Goal: Information Seeking & Learning: Understand process/instructions

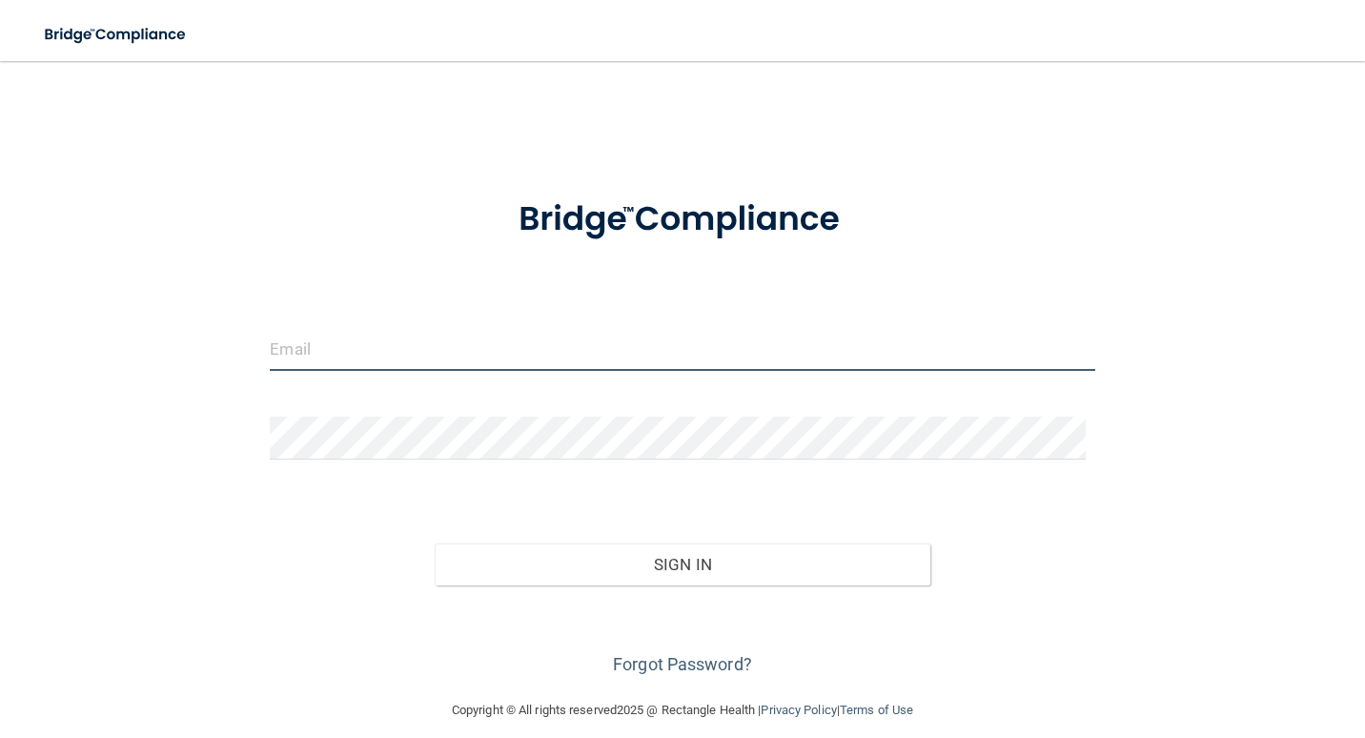
click at [330, 361] on input "email" at bounding box center [682, 349] width 824 height 43
type input "[EMAIL_ADDRESS][DOMAIN_NAME]"
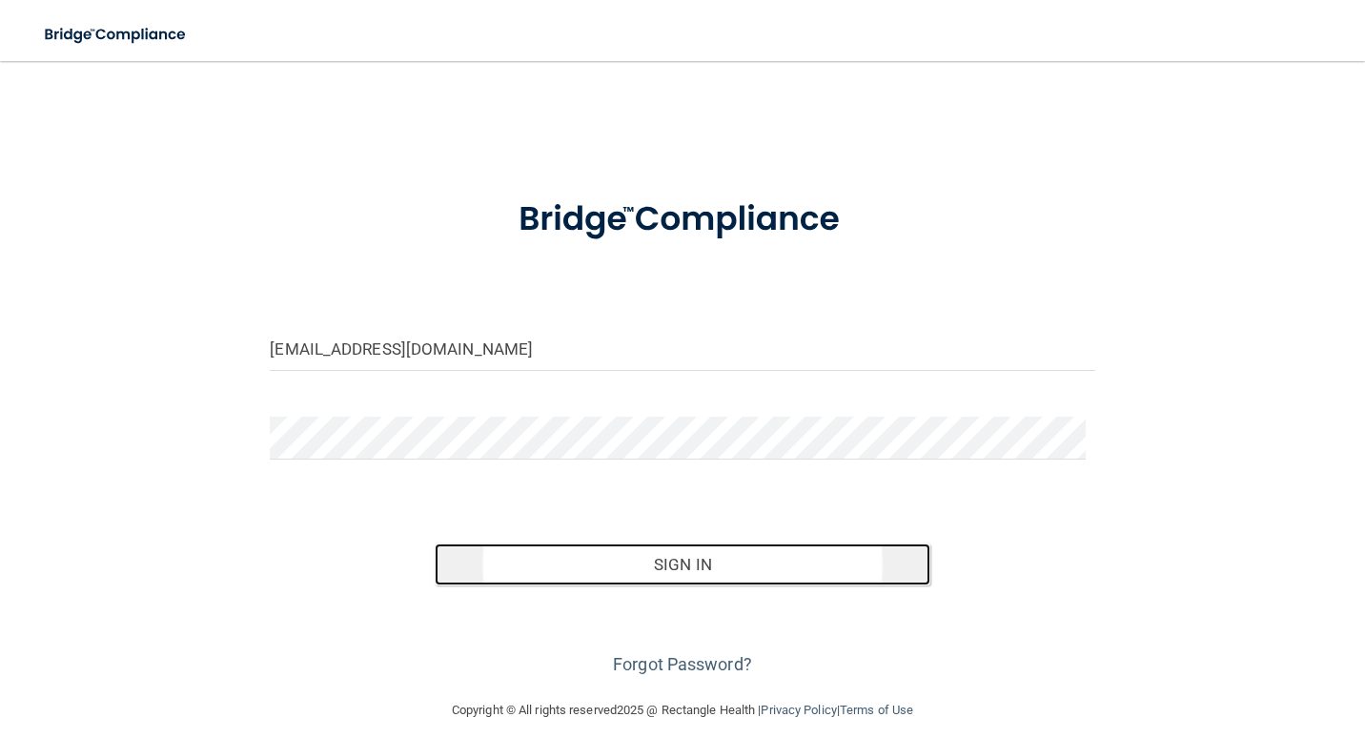
drag, startPoint x: 760, startPoint y: 549, endPoint x: 760, endPoint y: 565, distance: 16.2
click at [760, 558] on button "Sign In" at bounding box center [682, 564] width 495 height 42
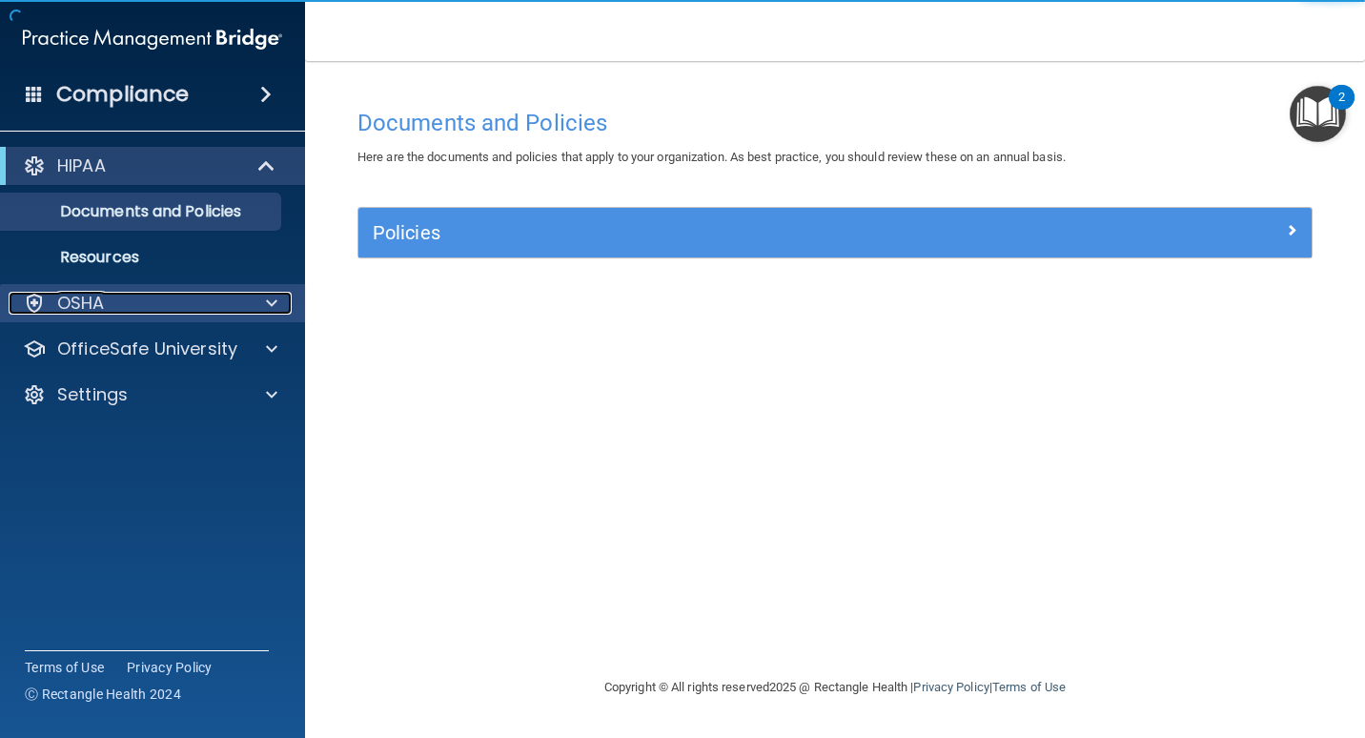
click at [263, 304] on div at bounding box center [269, 303] width 48 height 23
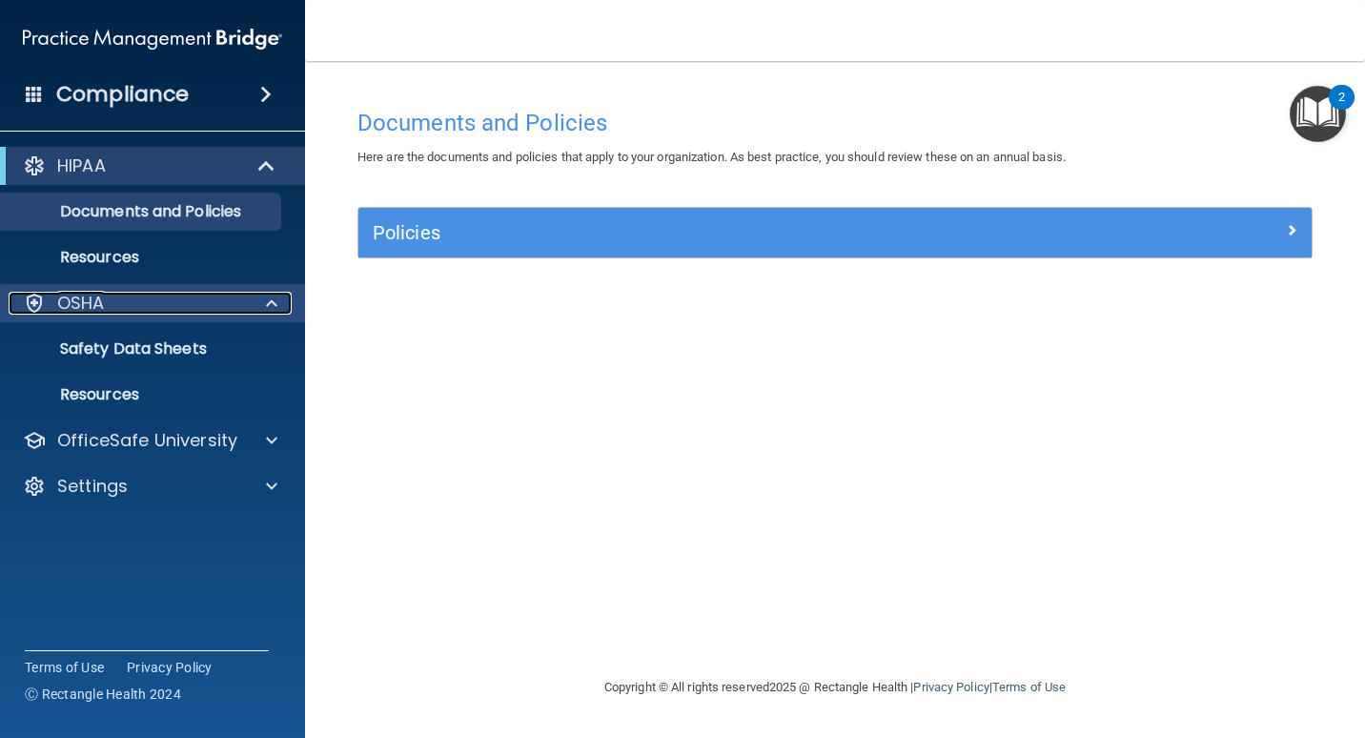
click at [260, 309] on div at bounding box center [269, 303] width 48 height 23
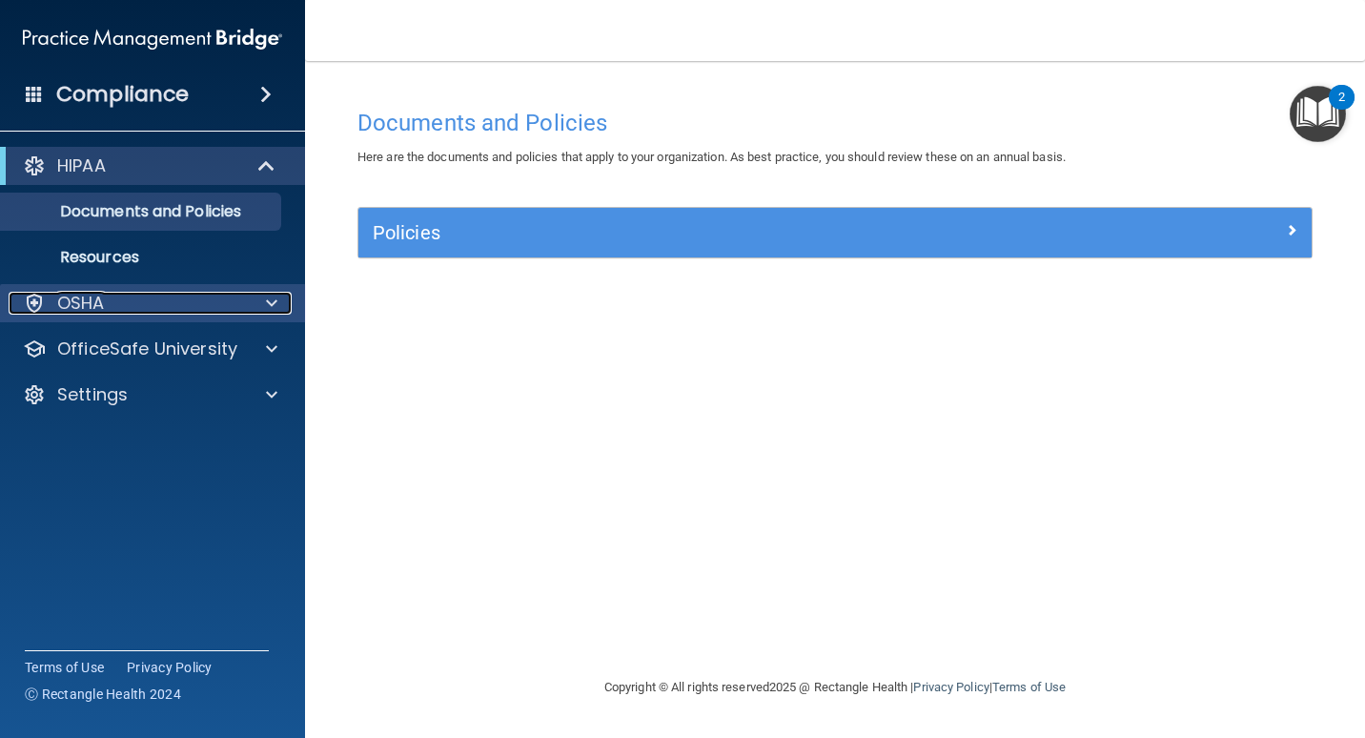
click at [260, 309] on div at bounding box center [269, 303] width 48 height 23
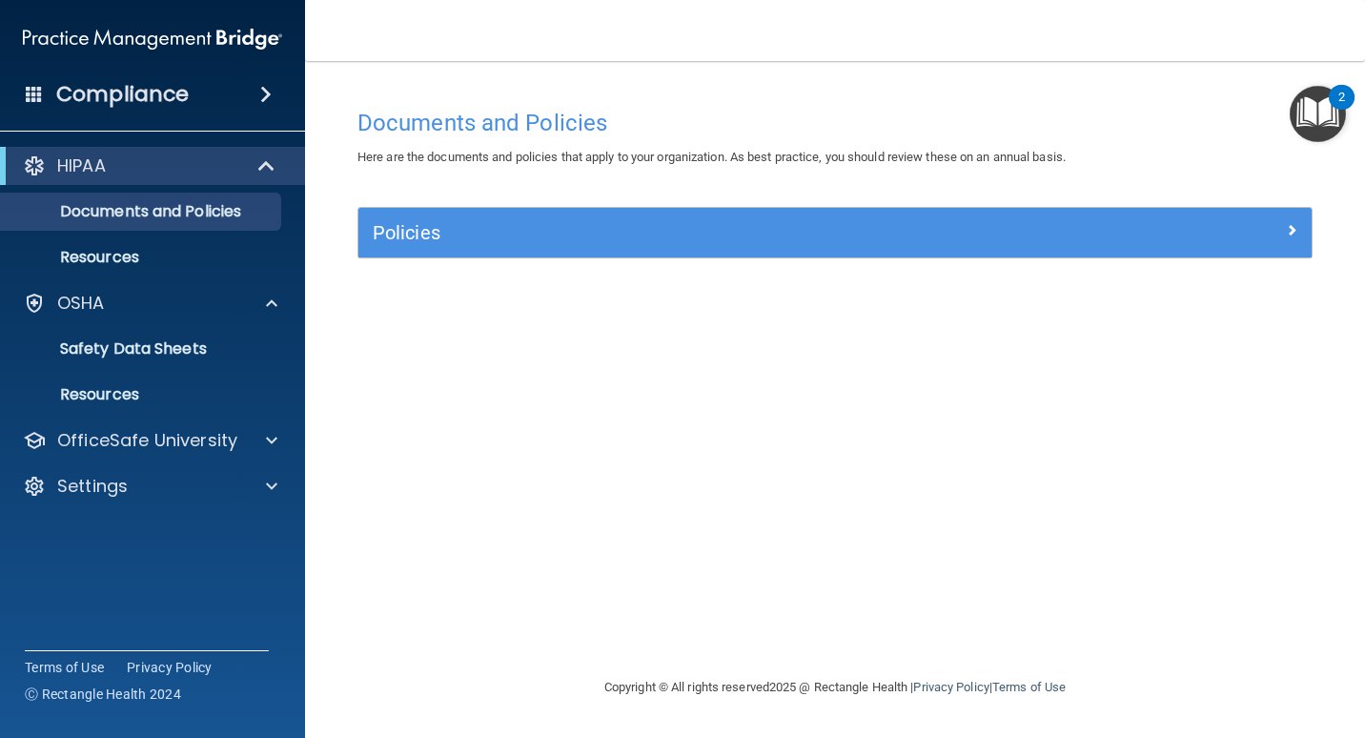
click at [266, 92] on span at bounding box center [265, 94] width 11 height 23
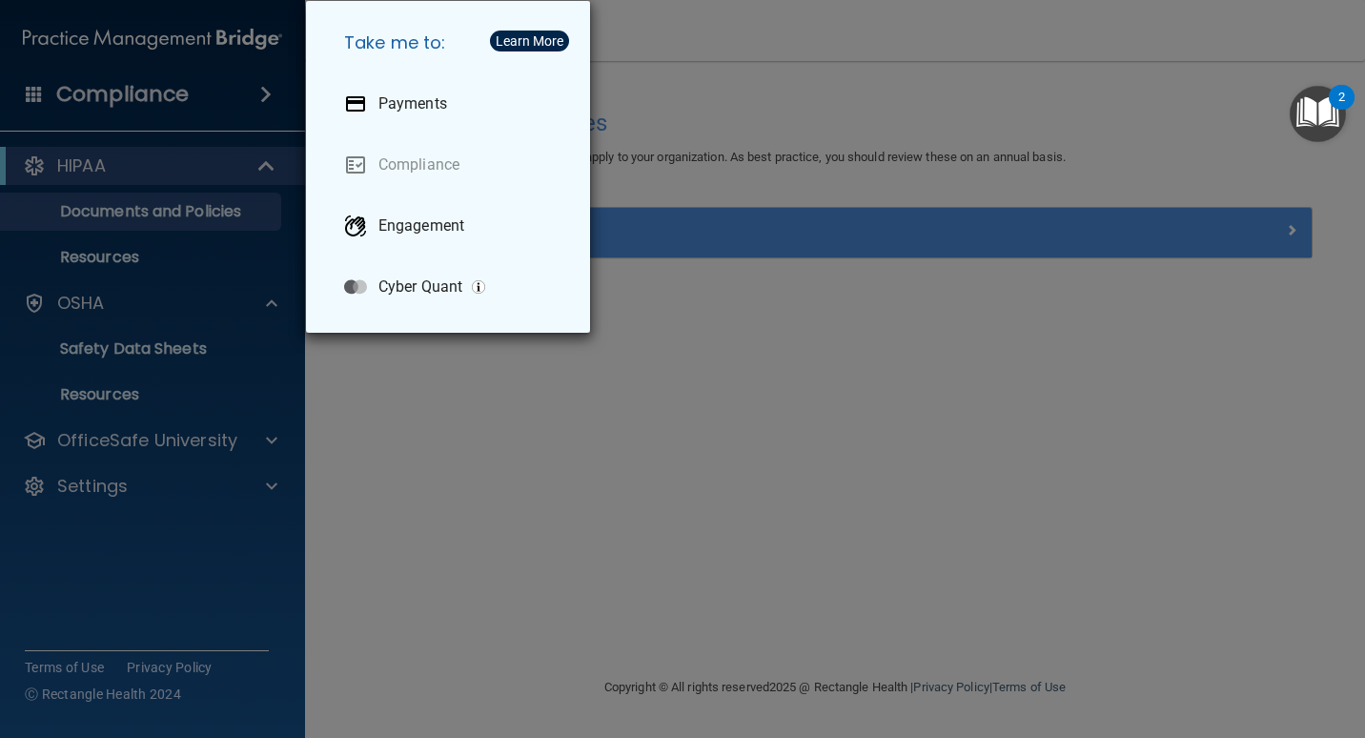
click at [230, 94] on div "Take me to: Payments Compliance Engagement Cyber Quant" at bounding box center [682, 369] width 1365 height 738
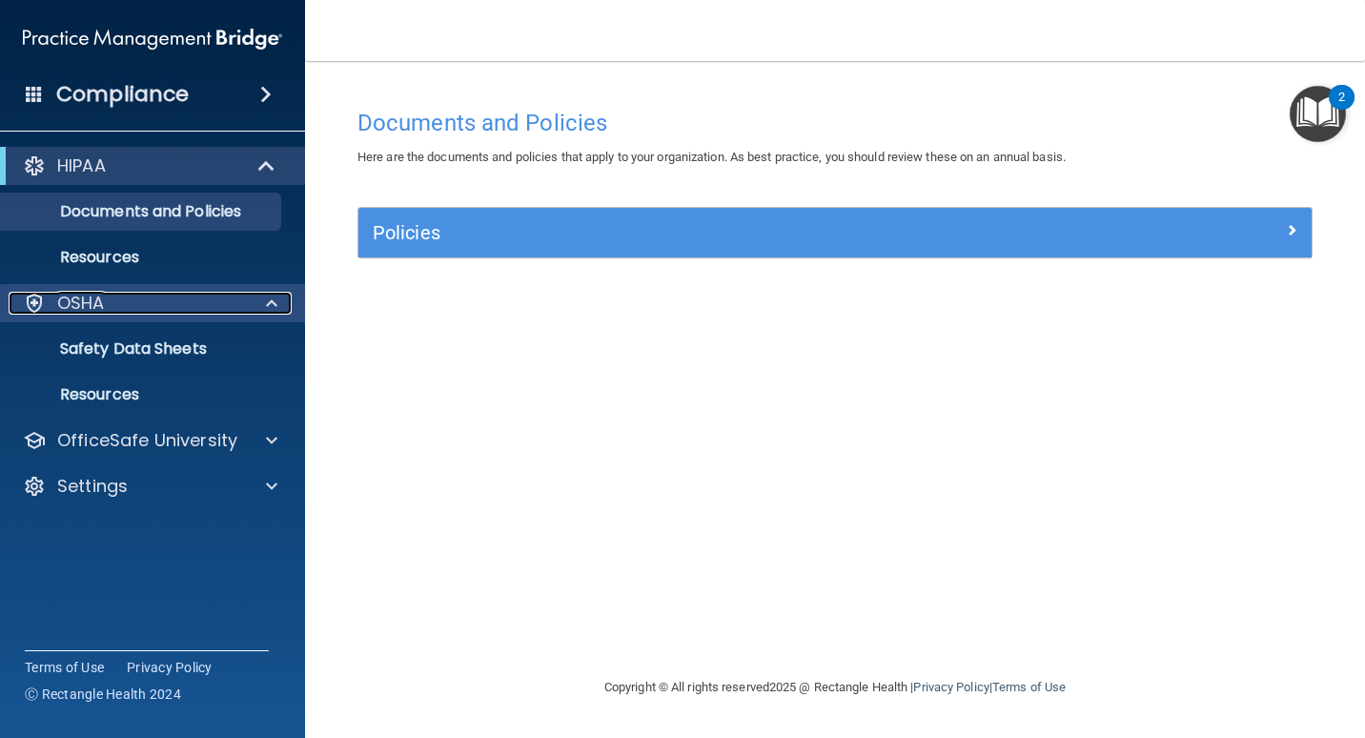
click at [274, 301] on span at bounding box center [271, 303] width 11 height 23
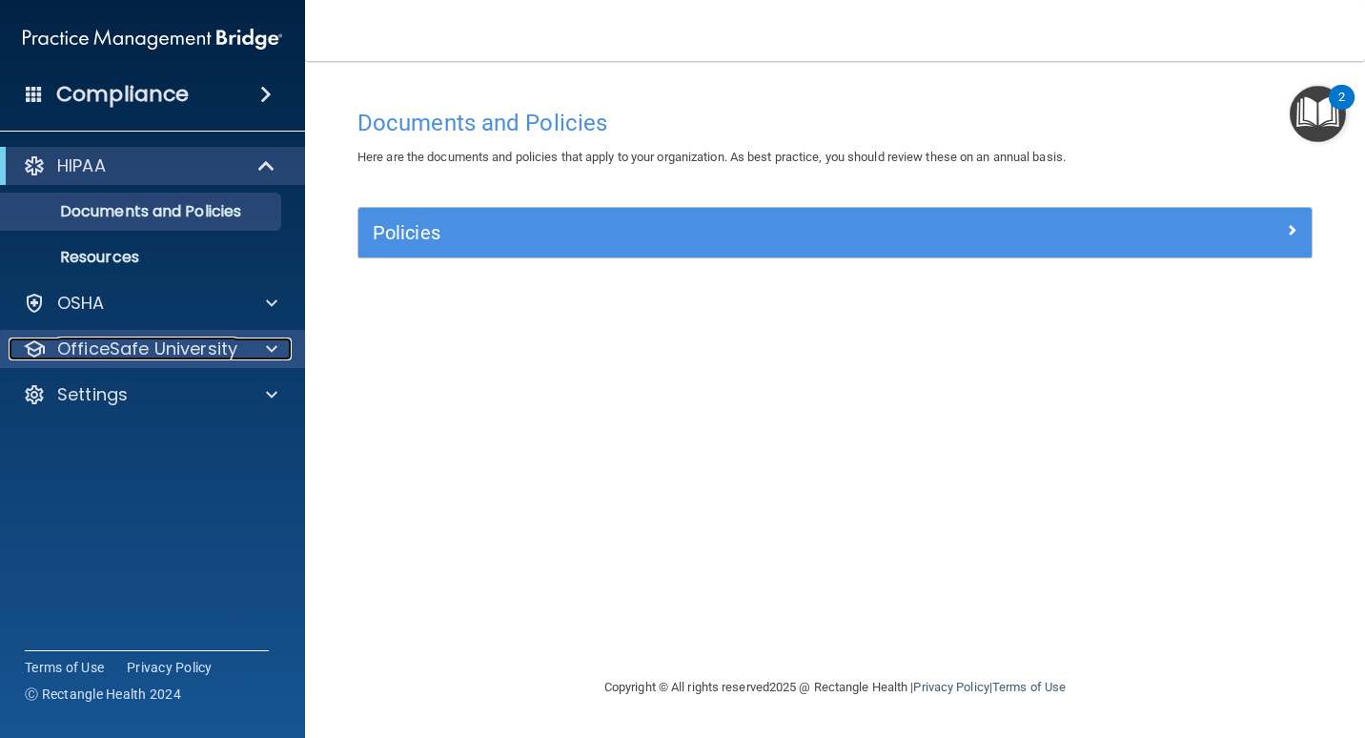
click at [274, 348] on span at bounding box center [271, 348] width 11 height 23
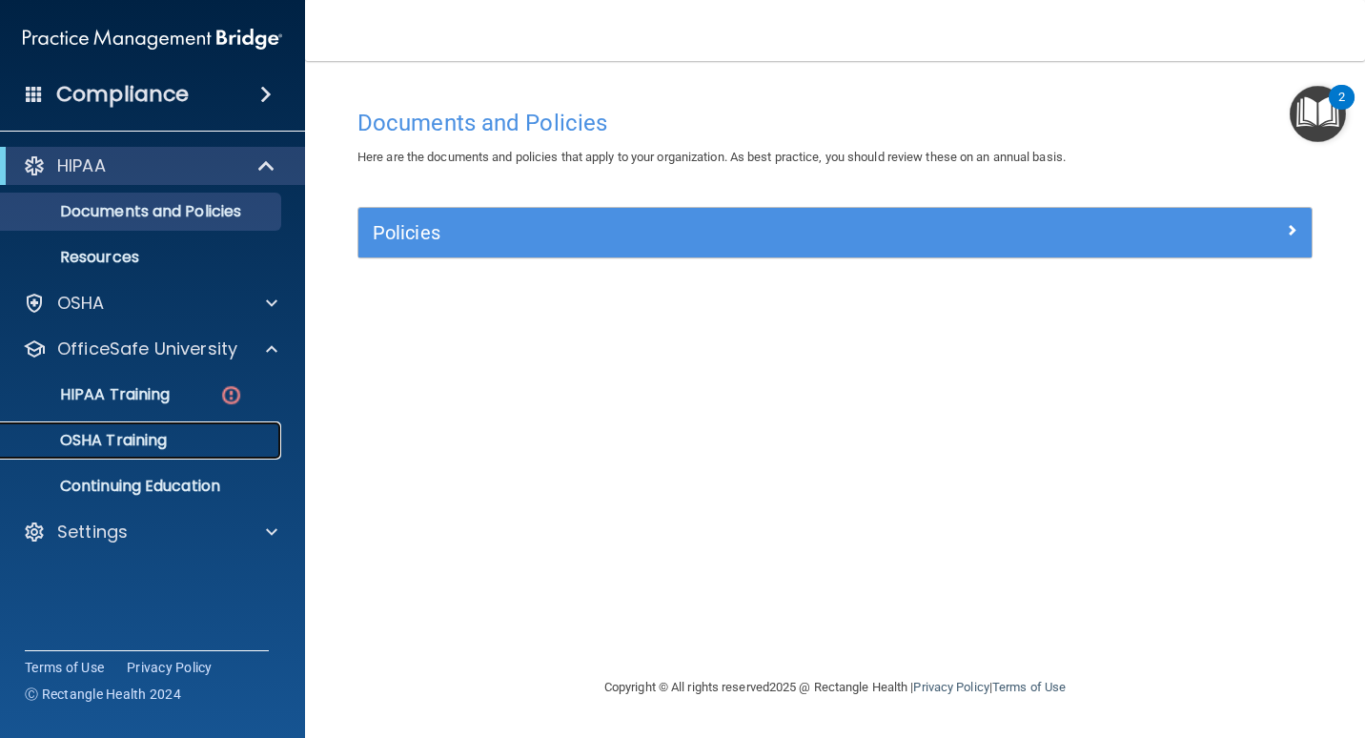
click at [135, 449] on p "OSHA Training" at bounding box center [89, 440] width 154 height 19
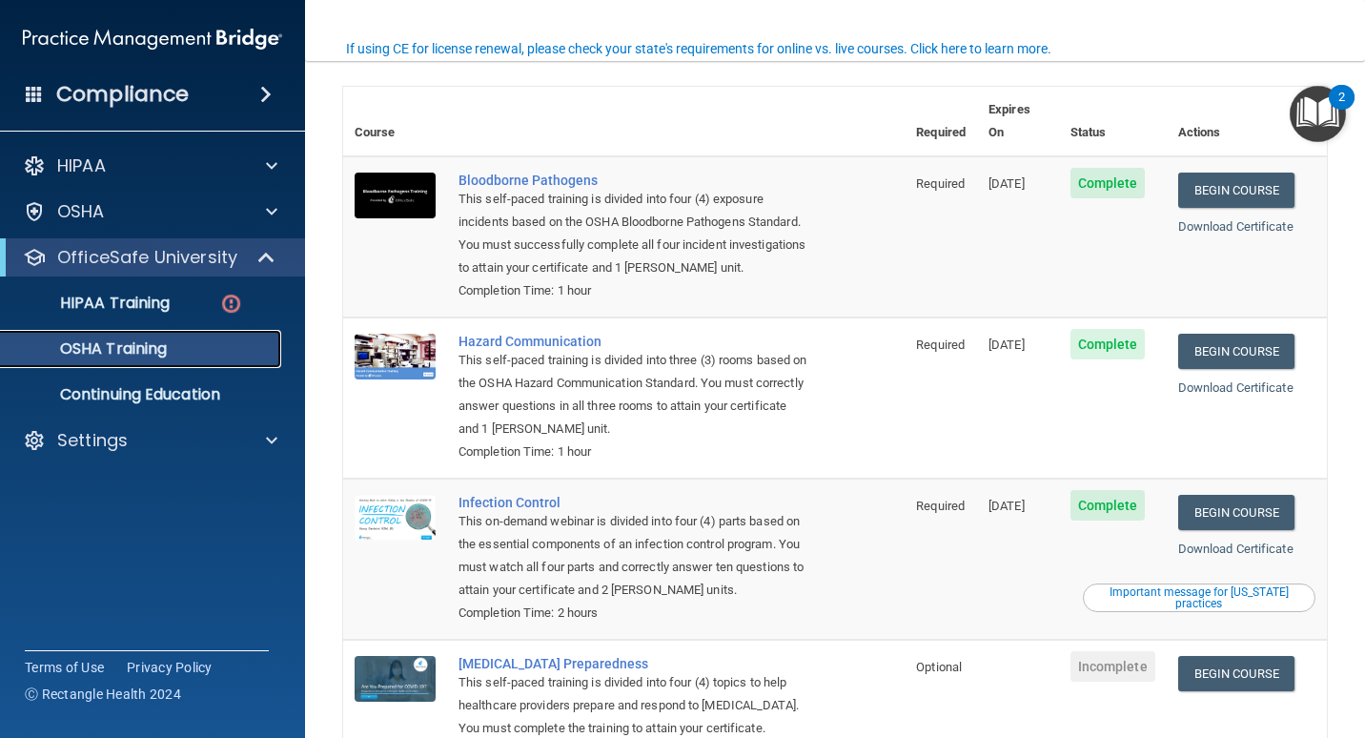
scroll to position [10, 0]
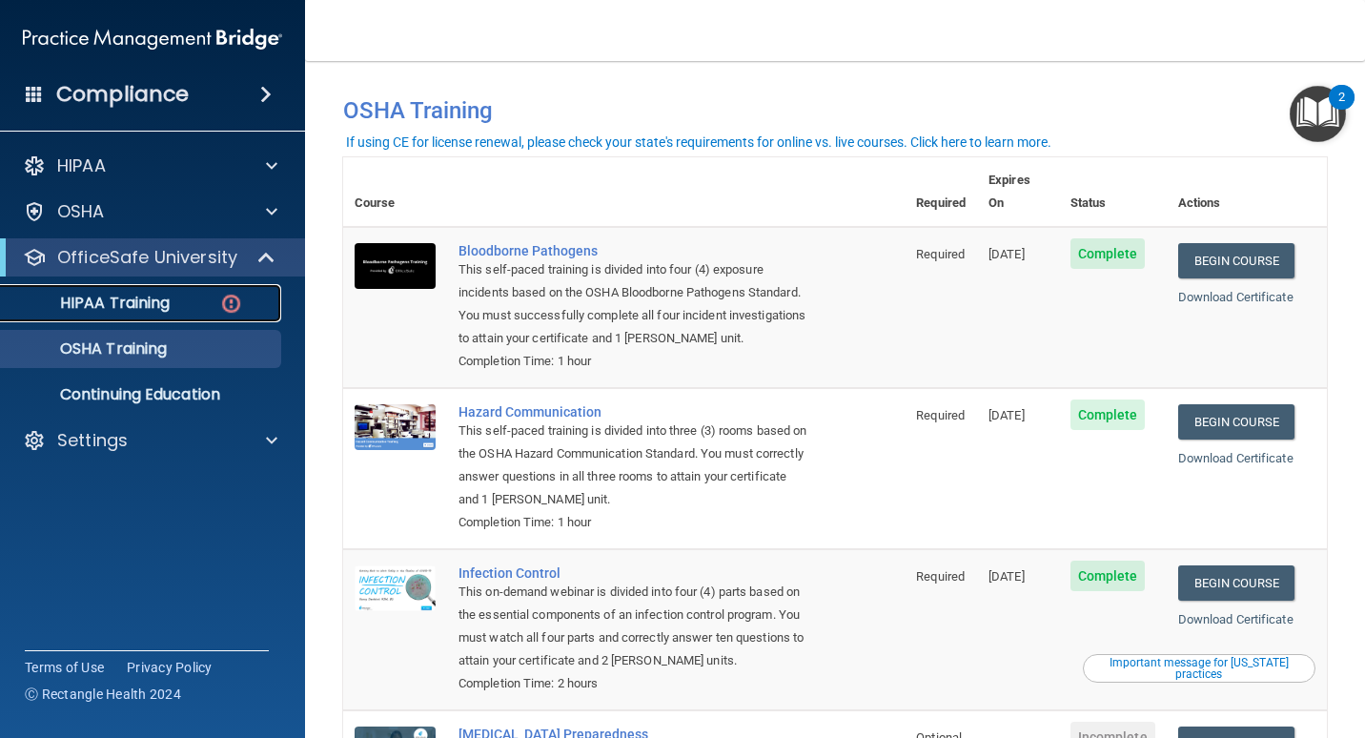
click at [148, 308] on p "HIPAA Training" at bounding box center [90, 303] width 157 height 19
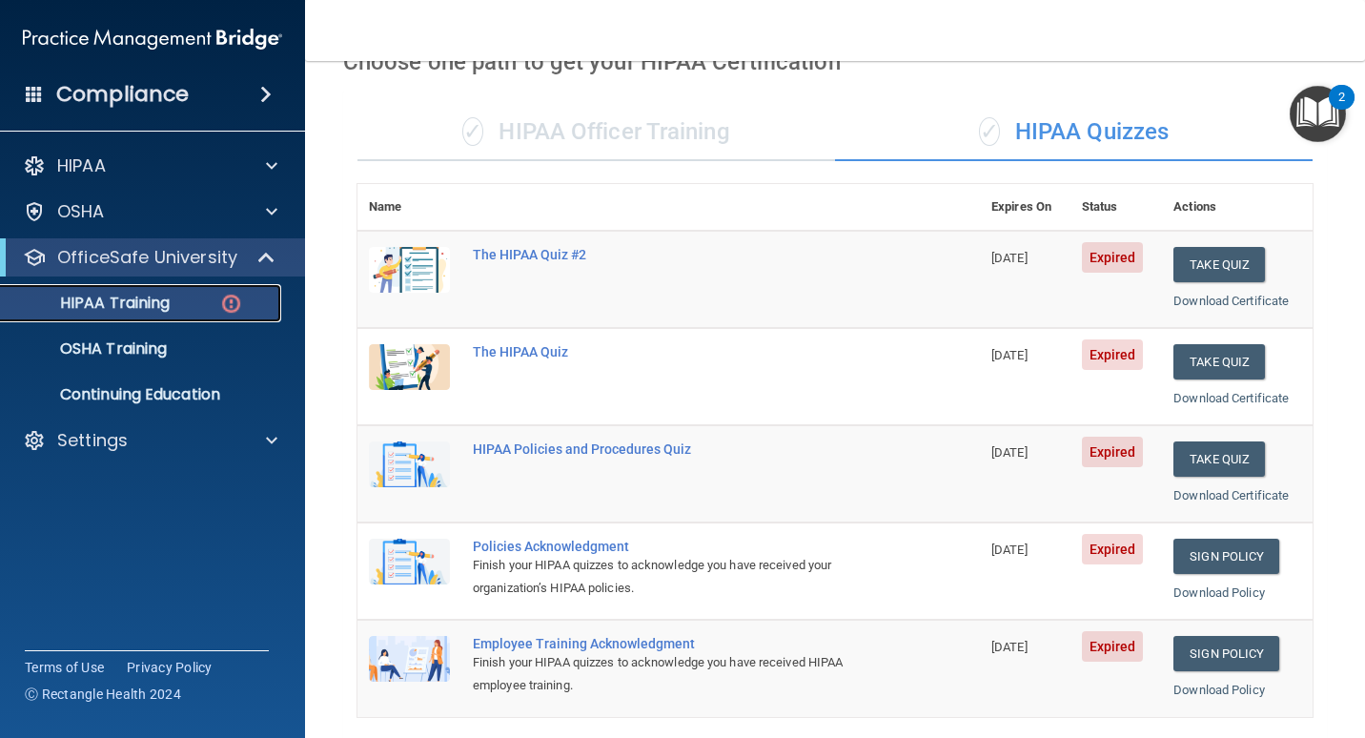
scroll to position [10, 0]
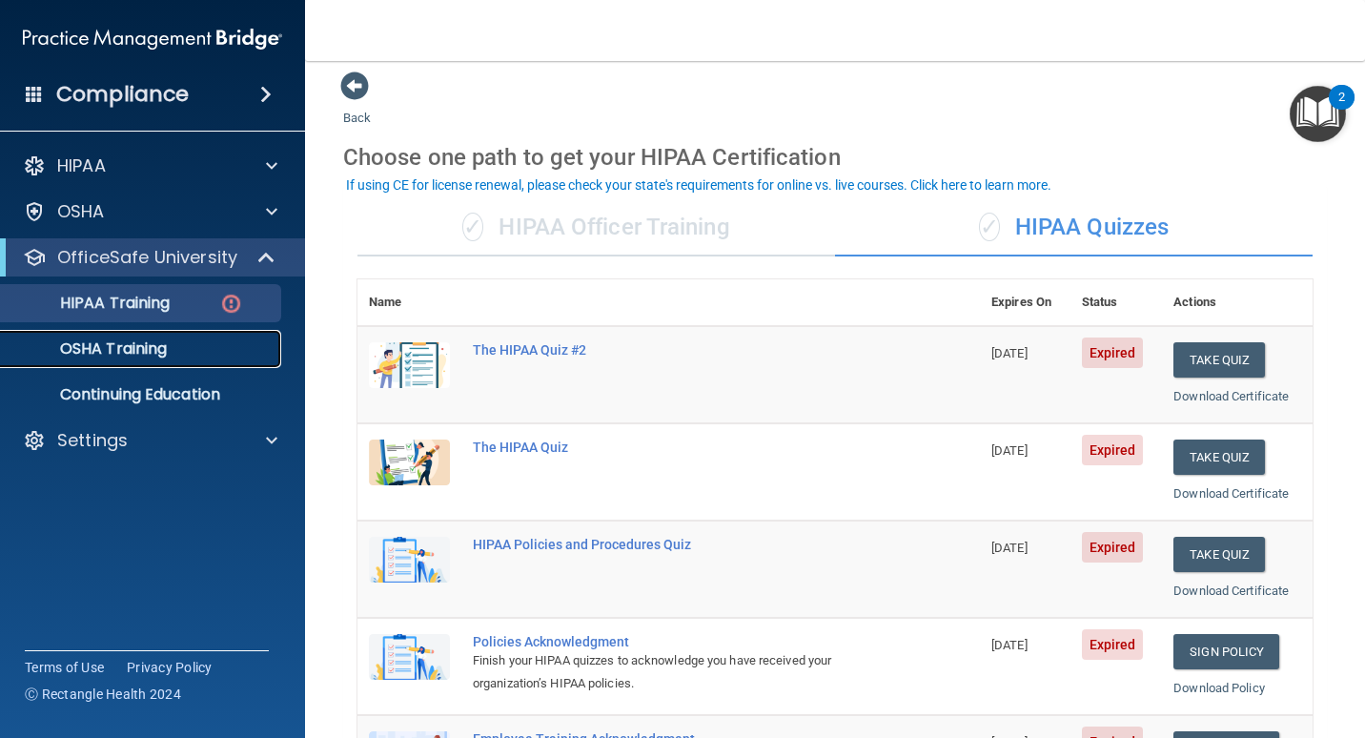
click at [120, 362] on link "OSHA Training" at bounding box center [131, 349] width 300 height 38
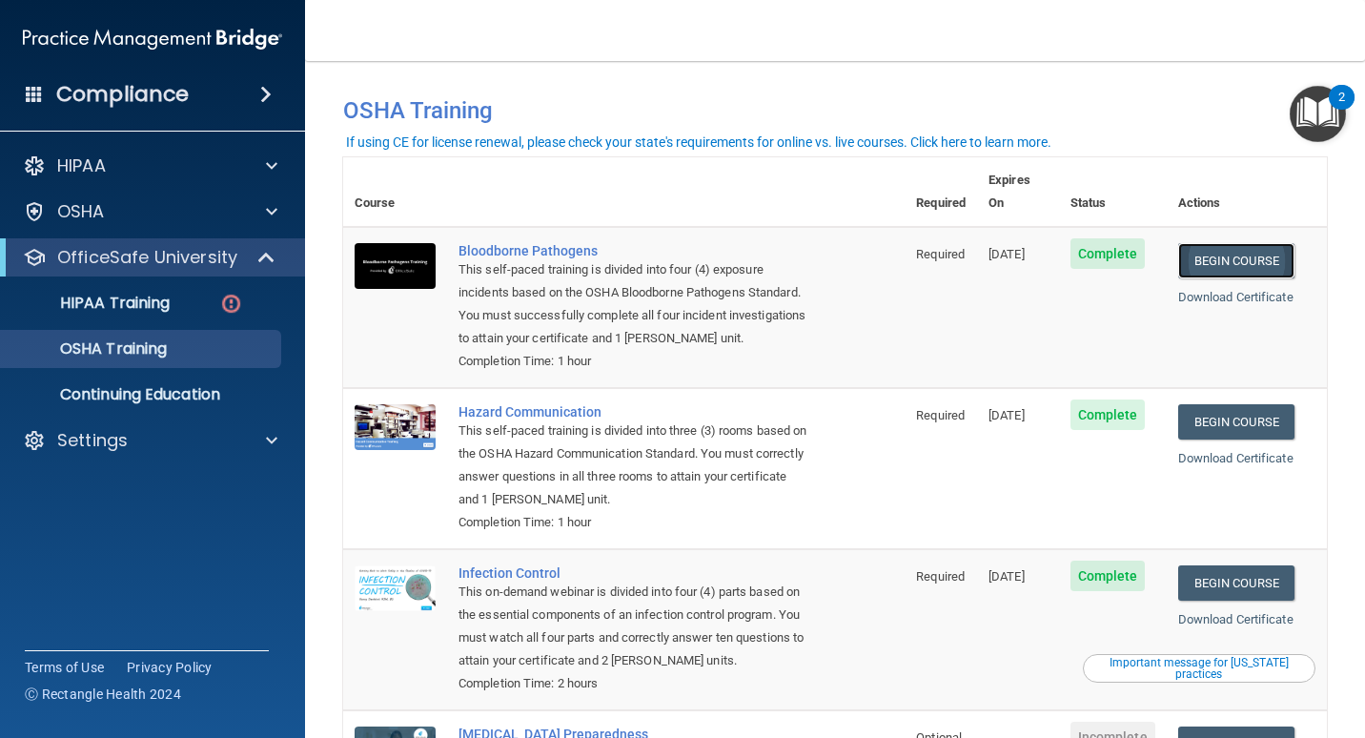
click at [1225, 245] on link "Begin Course" at bounding box center [1236, 260] width 116 height 35
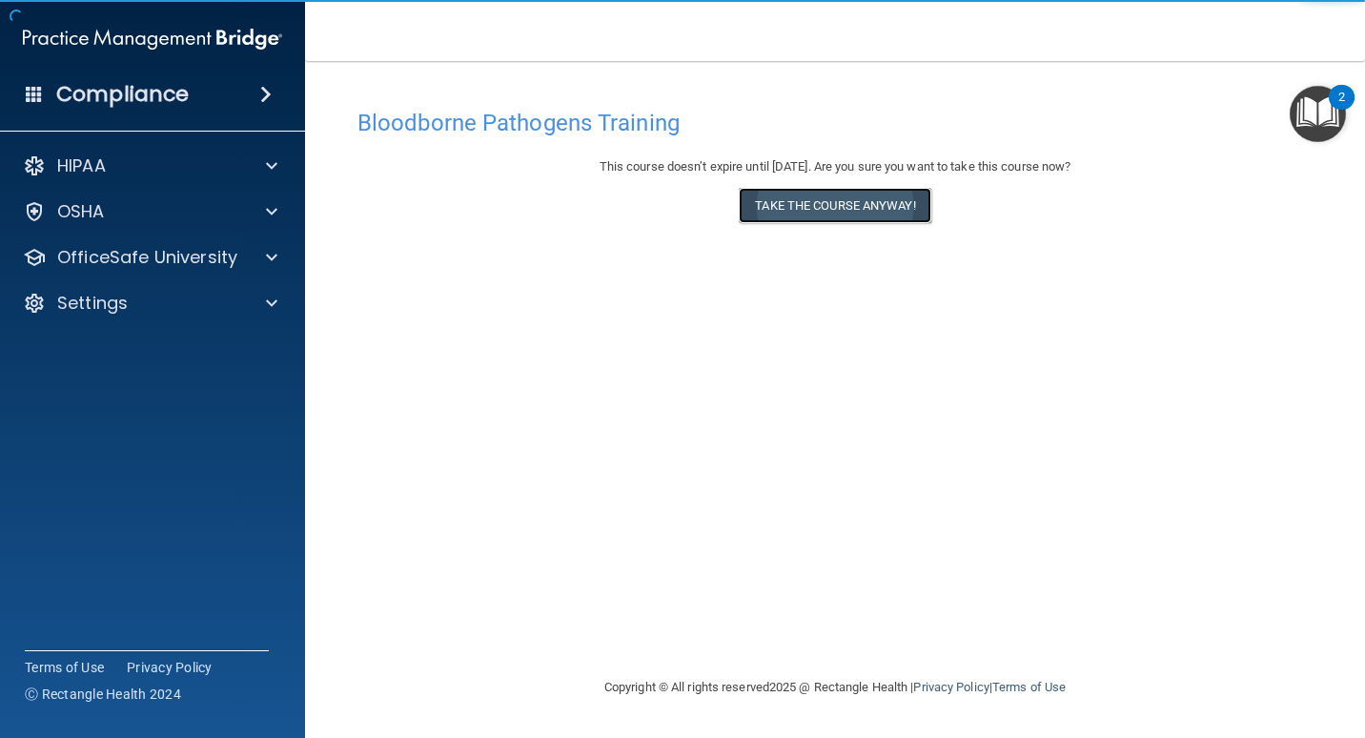
click at [785, 209] on button "Take the course anyway!" at bounding box center [835, 205] width 192 height 35
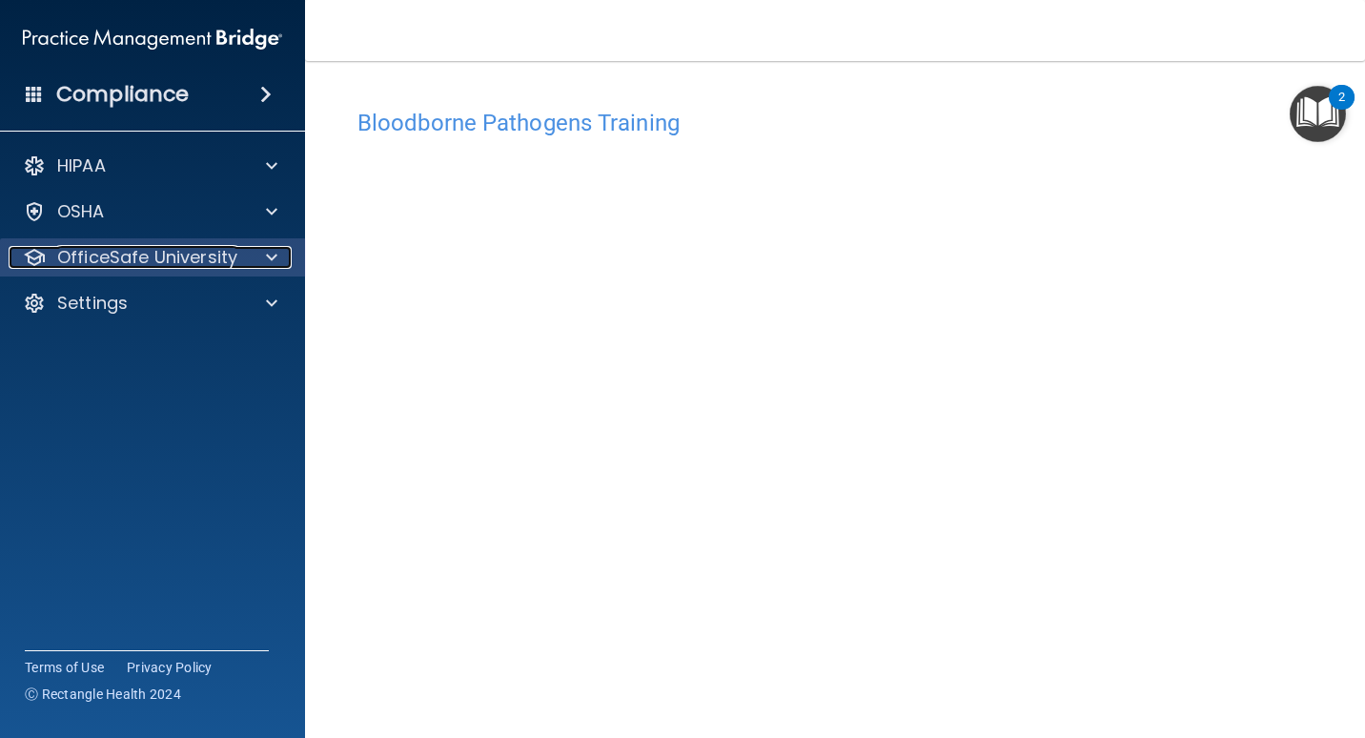
click at [275, 256] on span at bounding box center [271, 257] width 11 height 23
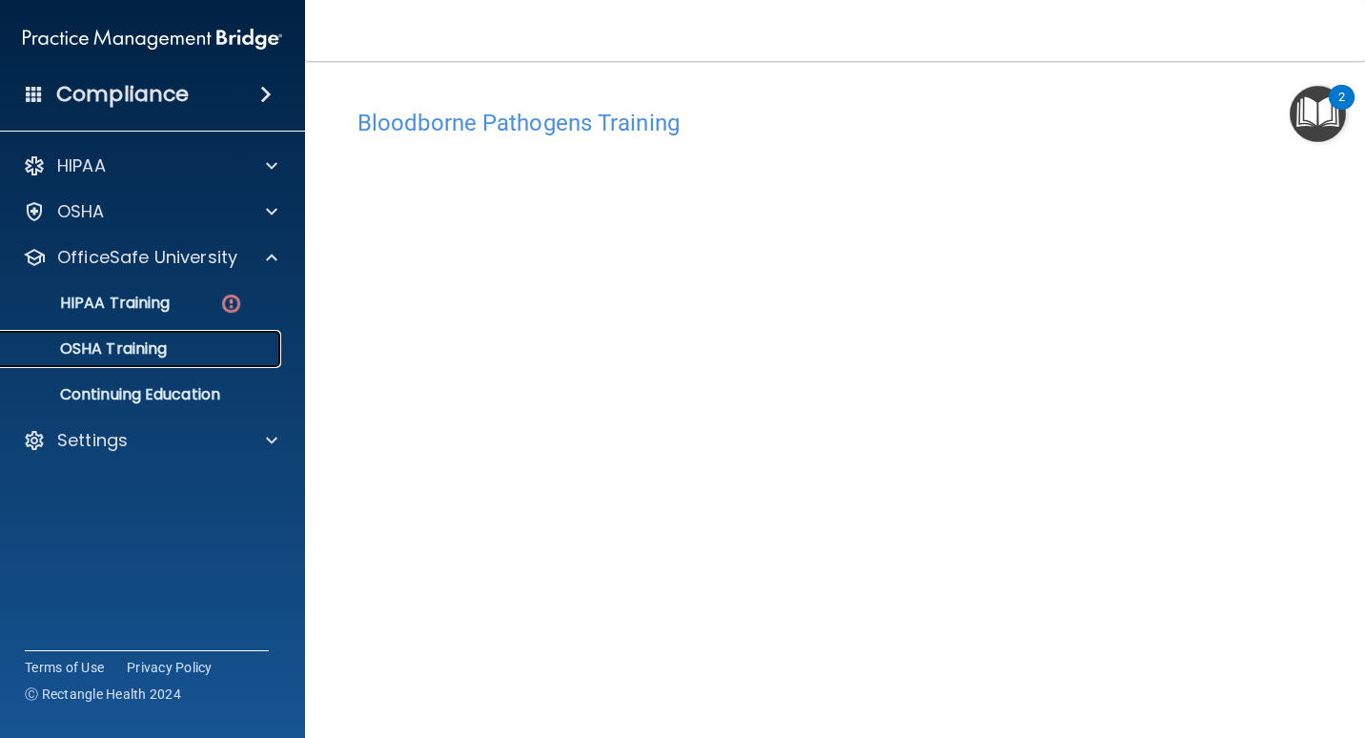
click at [130, 350] on p "OSHA Training" at bounding box center [89, 348] width 154 height 19
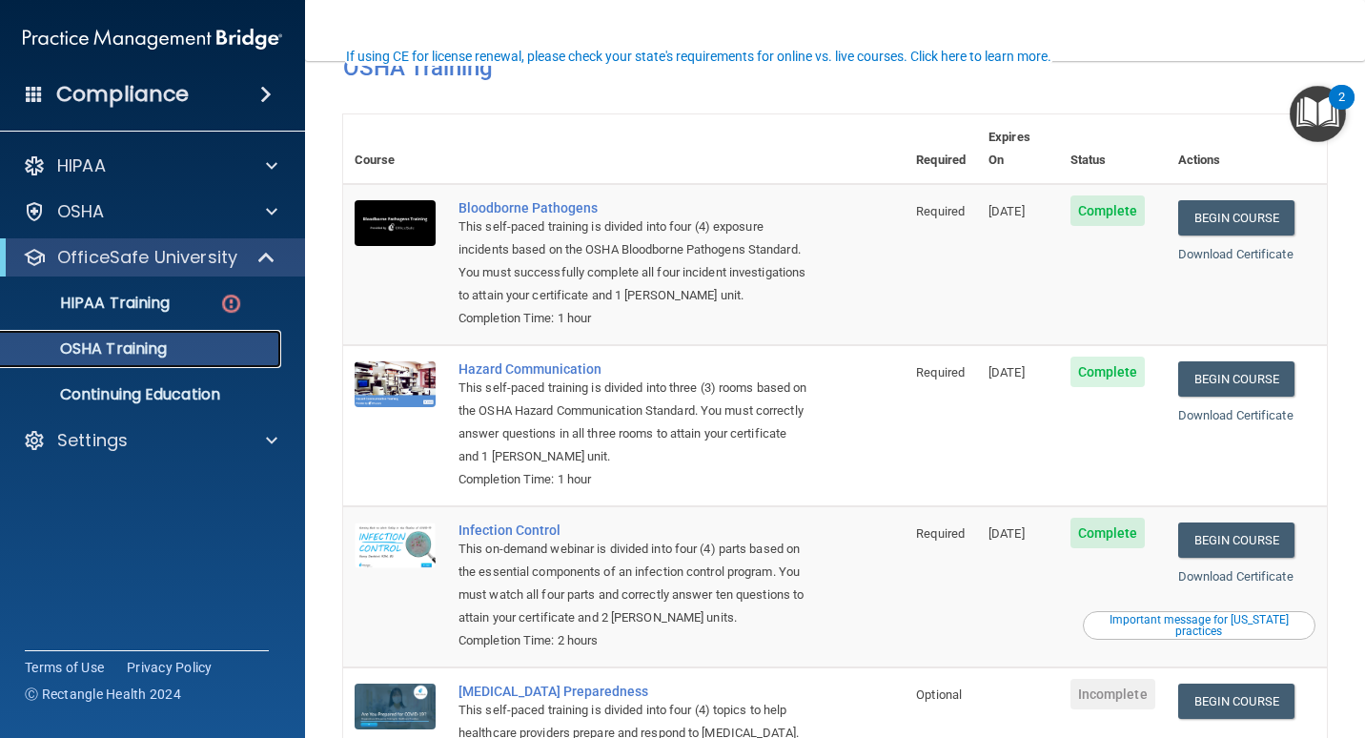
scroll to position [95, 0]
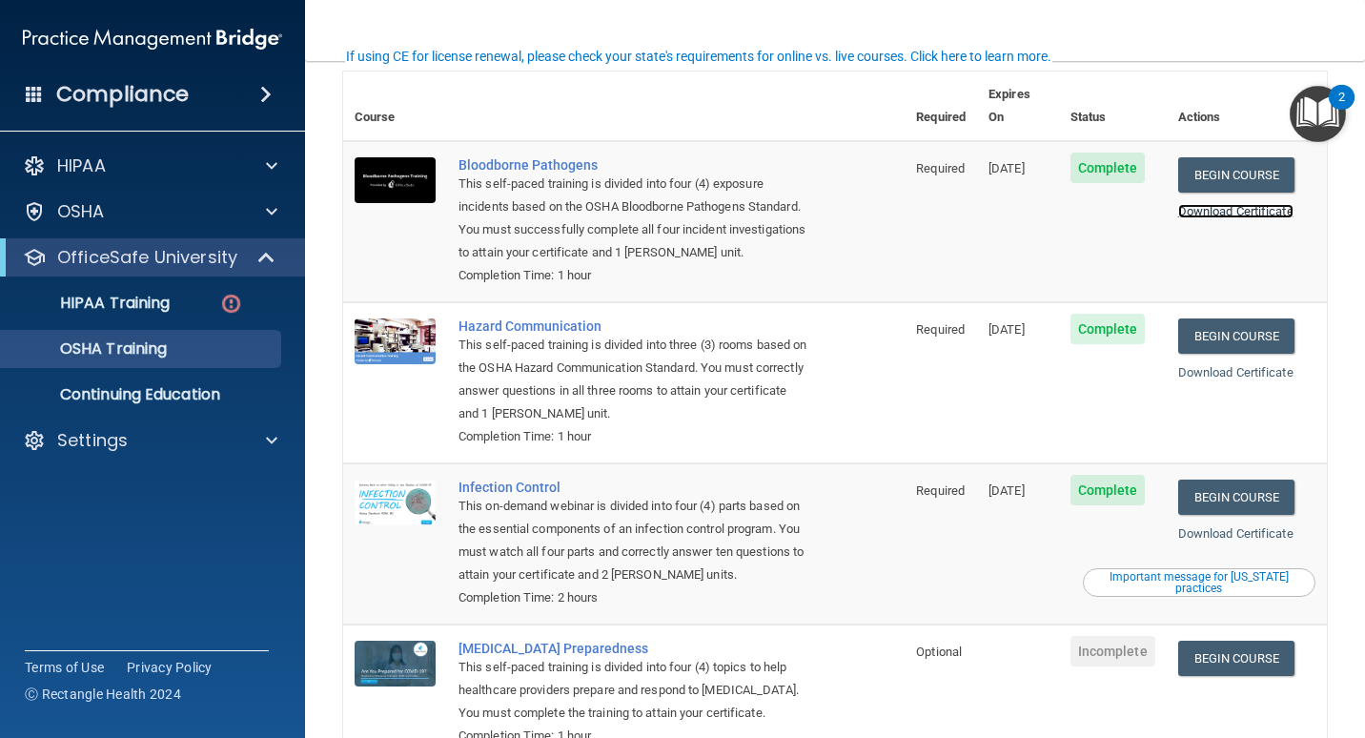
click at [1230, 204] on link "Download Certificate" at bounding box center [1235, 211] width 115 height 14
